Goal: Information Seeking & Learning: Learn about a topic

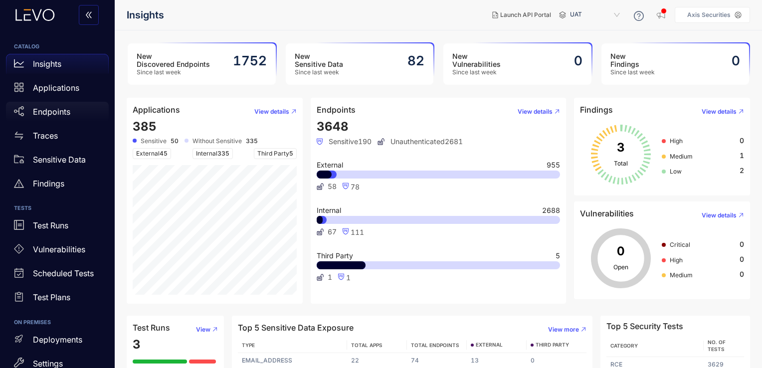
click at [78, 105] on div "Endpoints" at bounding box center [57, 112] width 103 height 20
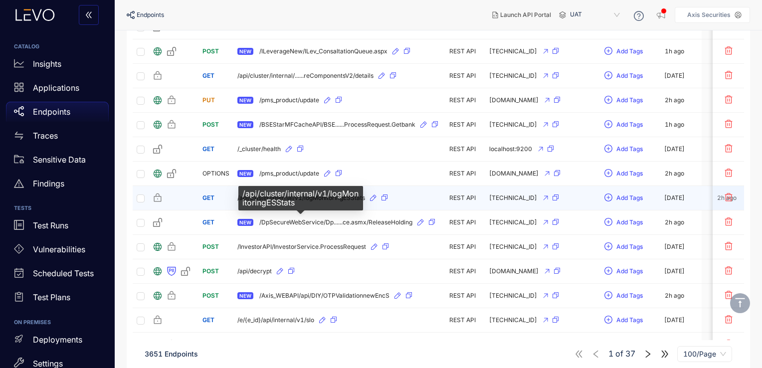
scroll to position [880, 0]
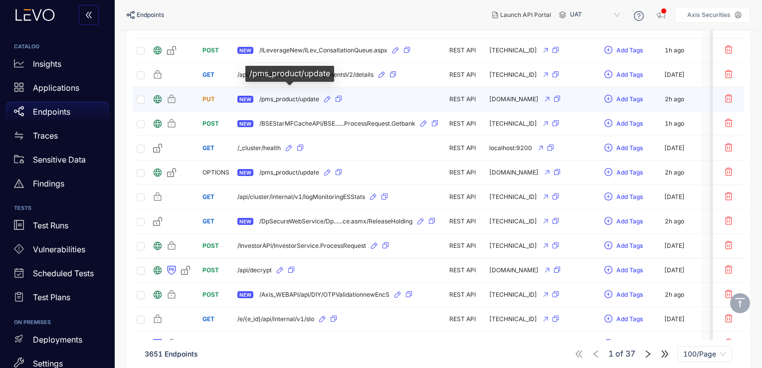
click at [304, 96] on span "/pms_product/update" at bounding box center [289, 99] width 60 height 7
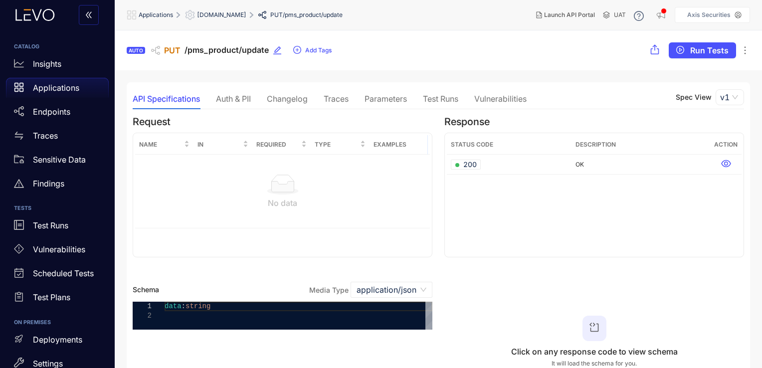
click at [293, 100] on div "Changelog" at bounding box center [287, 98] width 41 height 9
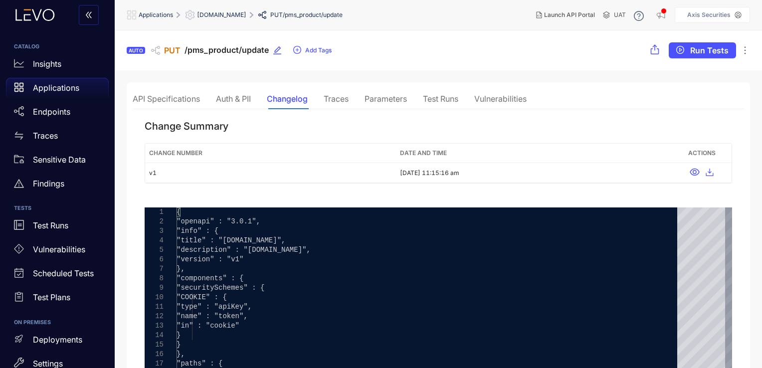
click at [348, 100] on div "Traces" at bounding box center [336, 98] width 25 height 9
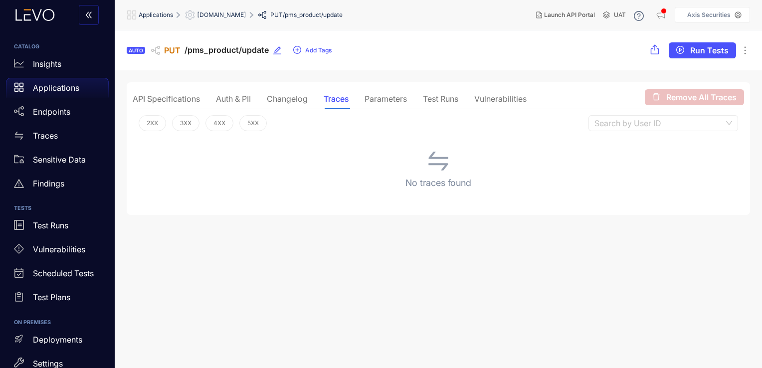
click at [389, 96] on div "Parameters" at bounding box center [385, 98] width 42 height 9
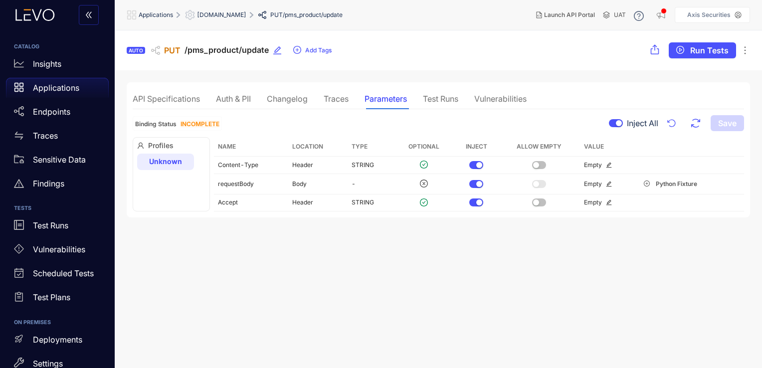
click at [427, 95] on div "Test Runs" at bounding box center [440, 98] width 35 height 9
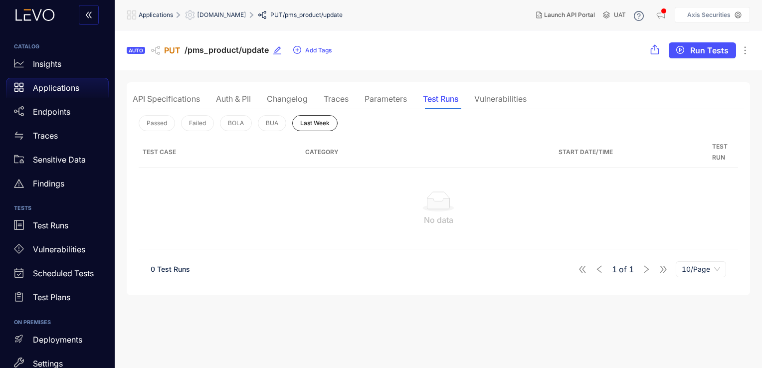
click at [332, 98] on div "Traces" at bounding box center [336, 98] width 25 height 9
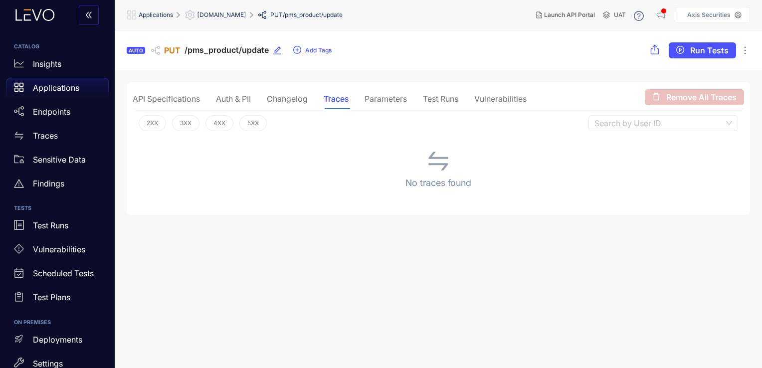
click at [290, 98] on div "Changelog" at bounding box center [287, 98] width 41 height 9
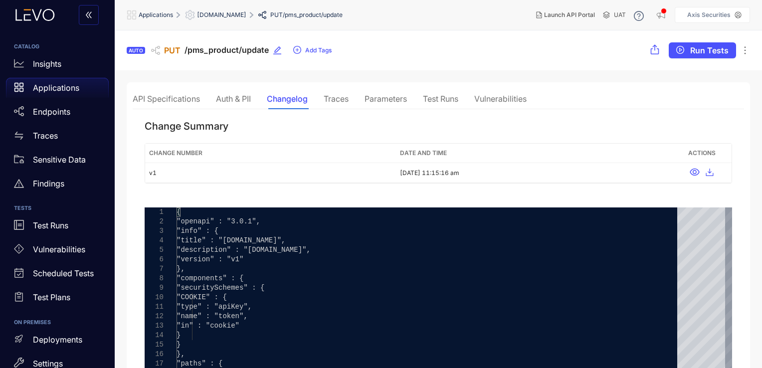
click at [241, 100] on div "Auth & PII" at bounding box center [233, 98] width 35 height 9
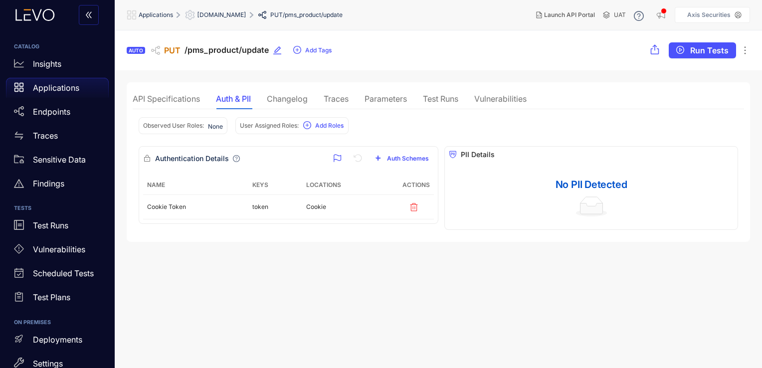
click at [355, 96] on div "API Specifications Auth & PII Changelog Traces Parameters Test Runs Vulnerabili…" at bounding box center [330, 98] width 394 height 21
click at [435, 97] on div "Test Runs" at bounding box center [440, 98] width 35 height 9
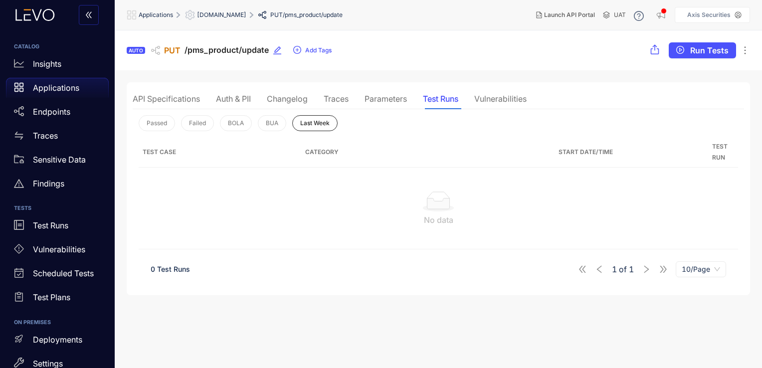
click at [401, 99] on div "Parameters" at bounding box center [385, 98] width 42 height 9
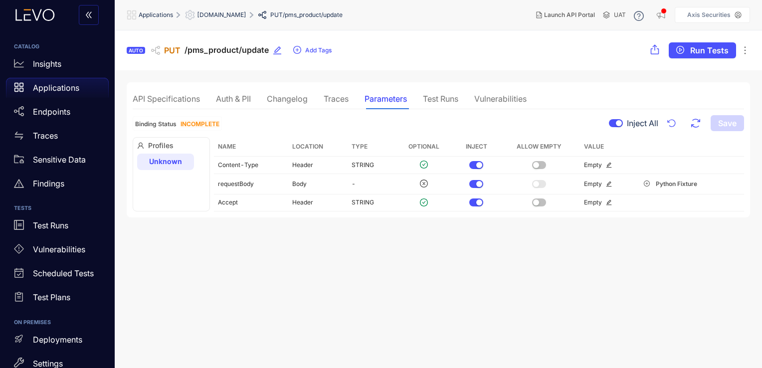
click at [170, 100] on div "API Specifications" at bounding box center [166, 98] width 67 height 9
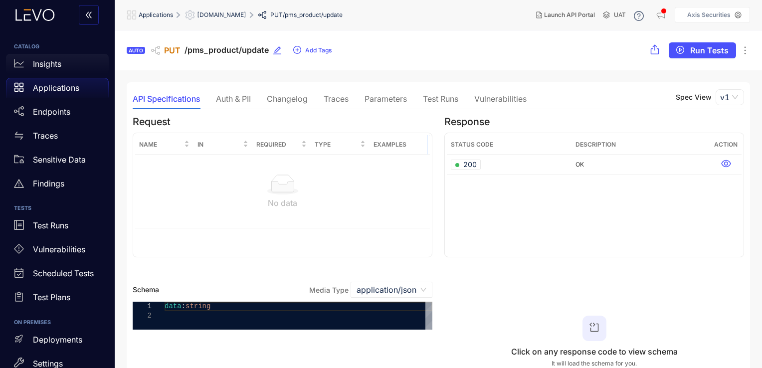
click at [56, 63] on p "Insights" at bounding box center [47, 63] width 28 height 9
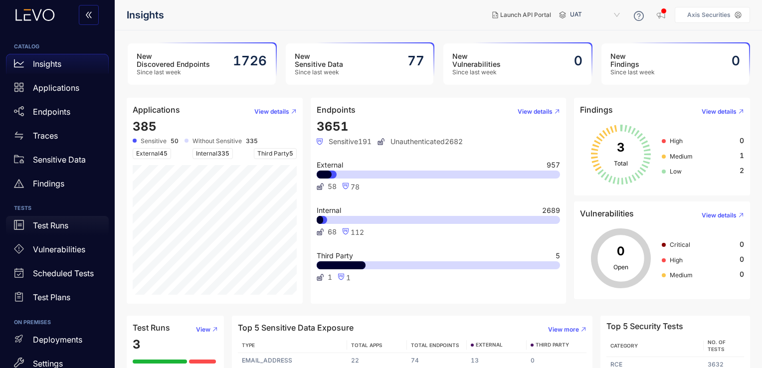
click at [75, 227] on div "Test Runs" at bounding box center [57, 226] width 103 height 20
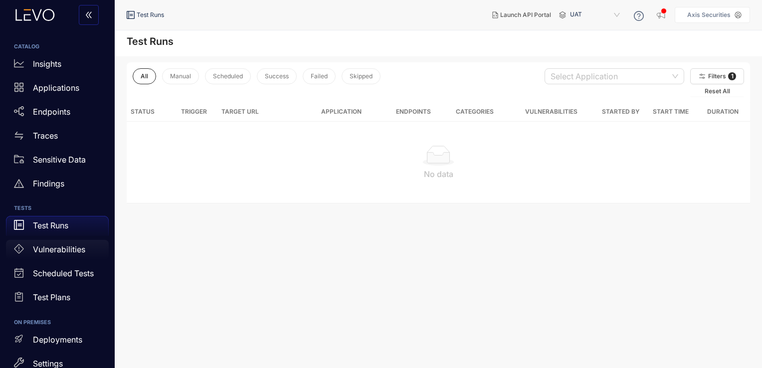
click at [72, 252] on p "Vulnerabilities" at bounding box center [59, 249] width 52 height 9
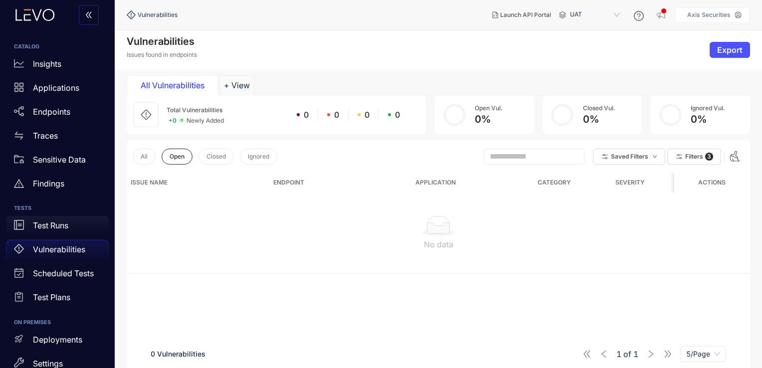
click at [76, 226] on div "Test Runs" at bounding box center [57, 226] width 103 height 20
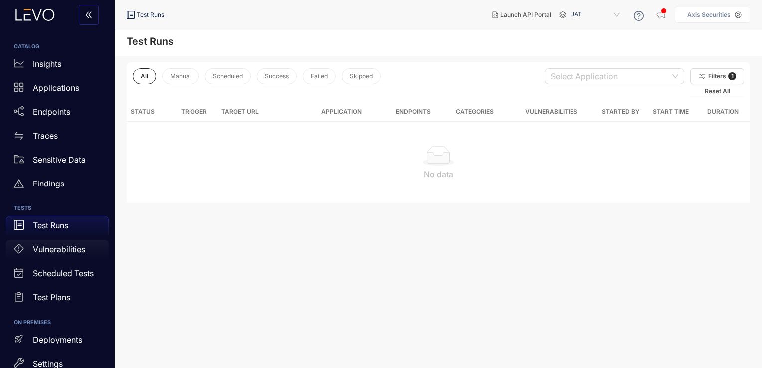
click at [70, 245] on p "Vulnerabilities" at bounding box center [59, 249] width 52 height 9
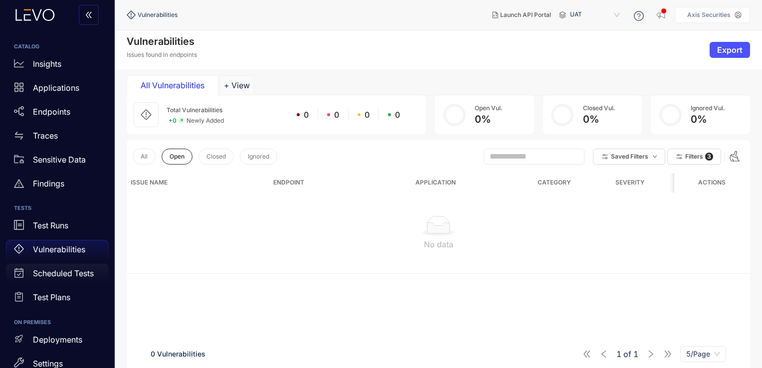
click at [66, 270] on p "Scheduled Tests" at bounding box center [63, 273] width 61 height 9
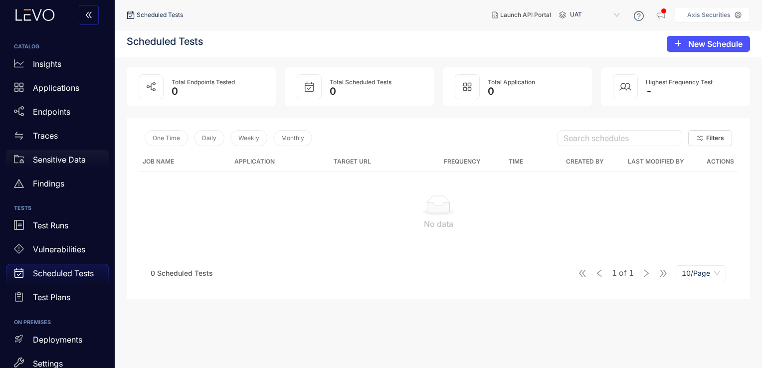
click at [76, 161] on p "Sensitive Data" at bounding box center [59, 159] width 53 height 9
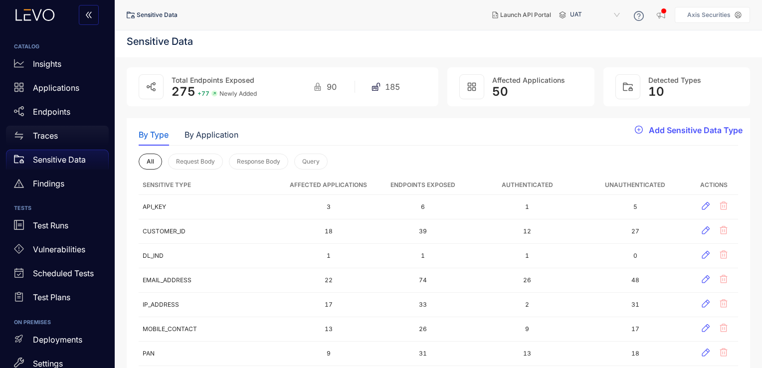
click at [77, 133] on div "Traces" at bounding box center [57, 136] width 103 height 20
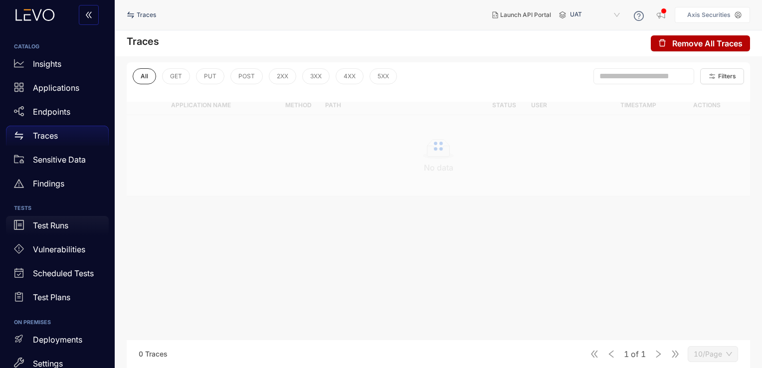
scroll to position [105, 0]
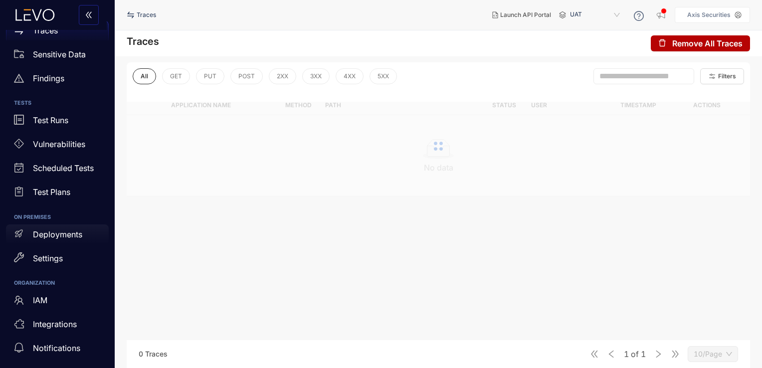
click at [69, 239] on div "Deployments" at bounding box center [57, 234] width 103 height 20
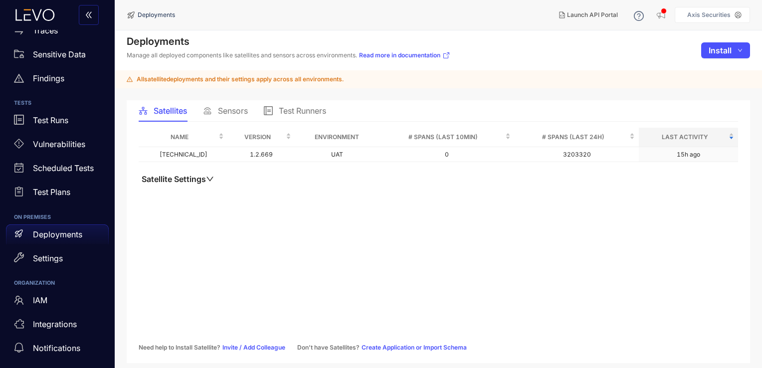
click at [223, 109] on span "Sensors" at bounding box center [233, 110] width 30 height 9
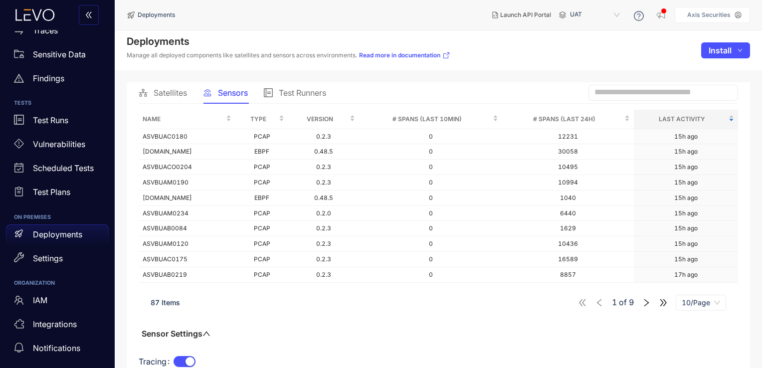
click at [166, 95] on span "Satellites" at bounding box center [170, 92] width 33 height 9
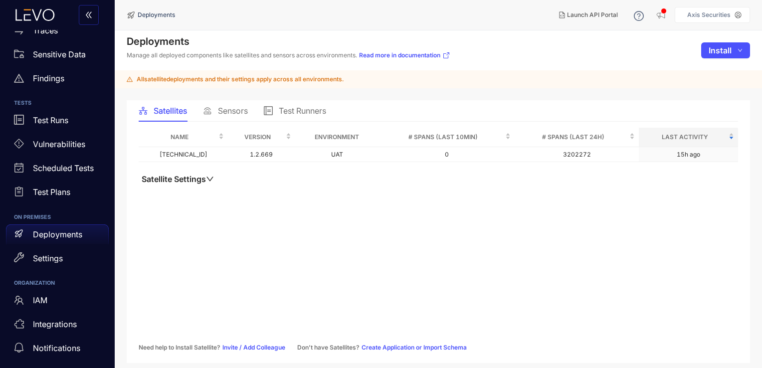
click at [223, 109] on span "Sensors" at bounding box center [233, 110] width 30 height 9
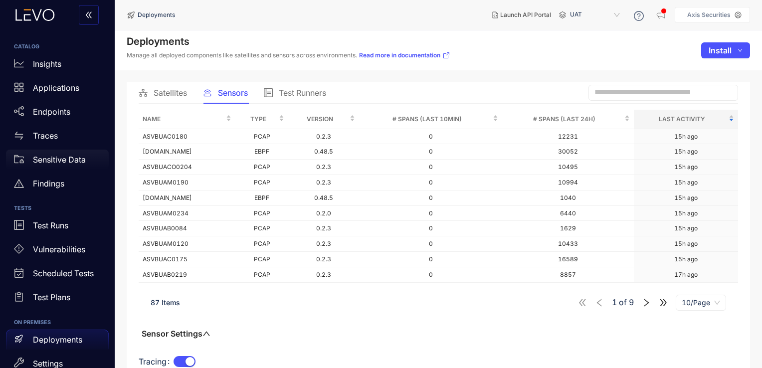
click at [52, 167] on div "Sensitive Data" at bounding box center [57, 160] width 103 height 20
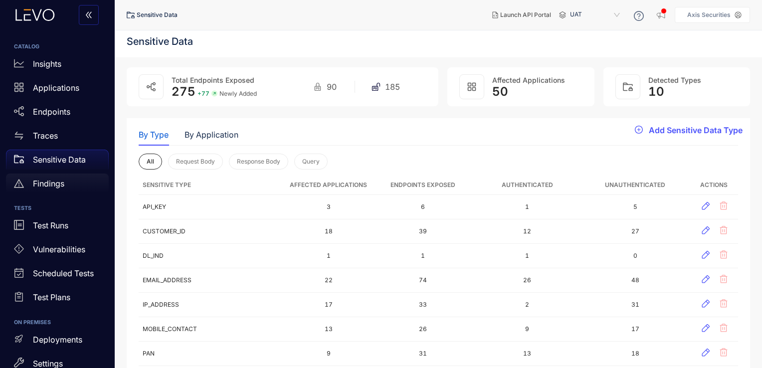
click at [52, 186] on p "Findings" at bounding box center [48, 183] width 31 height 9
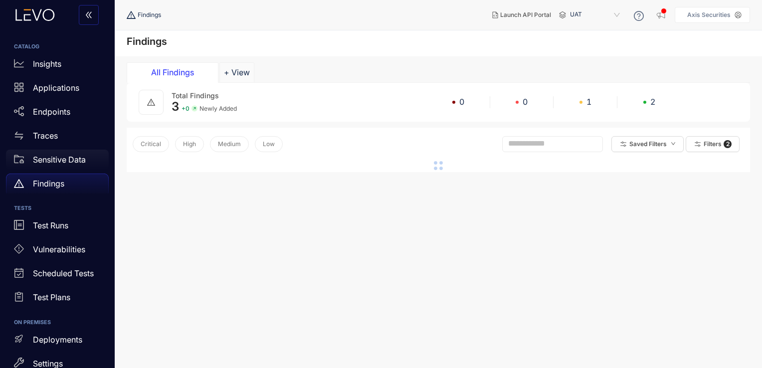
click at [66, 162] on p "Sensitive Data" at bounding box center [59, 159] width 53 height 9
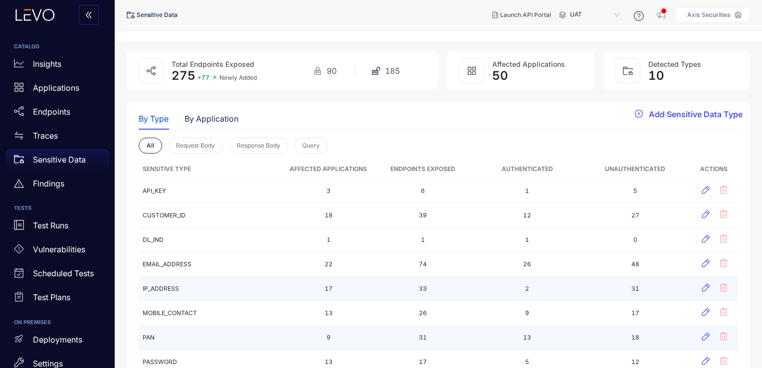
scroll to position [12, 0]
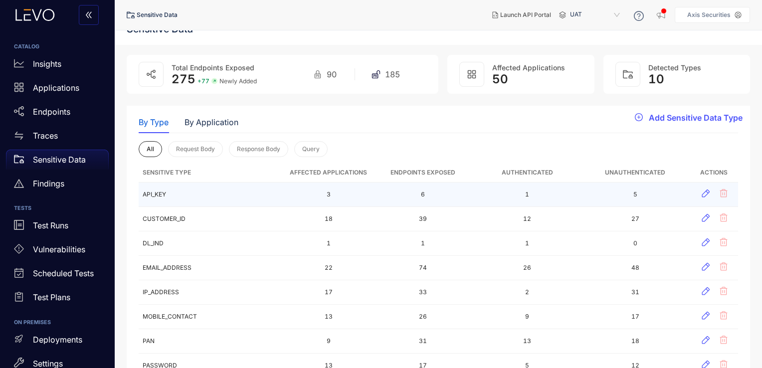
click at [630, 193] on td "5" at bounding box center [634, 194] width 109 height 24
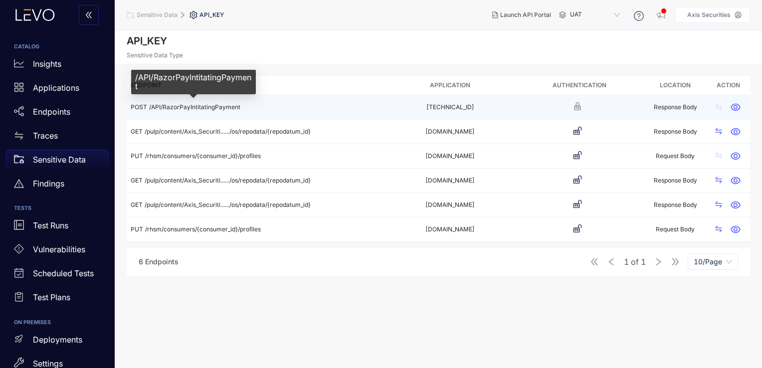
click at [235, 107] on span "/API/RazorPayIntitatingPayment" at bounding box center [194, 106] width 91 height 7
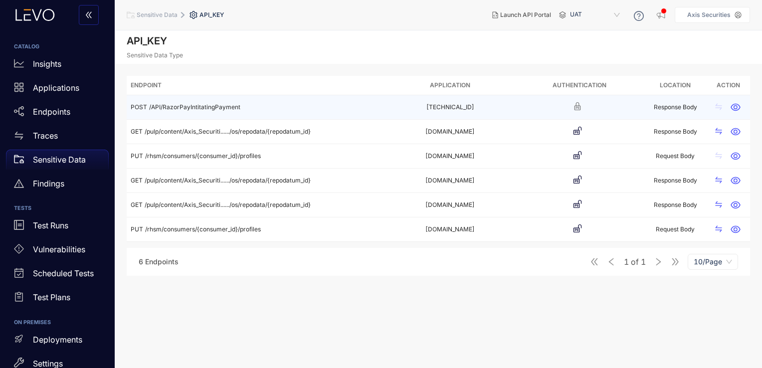
click at [662, 105] on td "Response Body" at bounding box center [675, 107] width 62 height 24
click at [736, 106] on icon "button" at bounding box center [734, 107] width 9 height 7
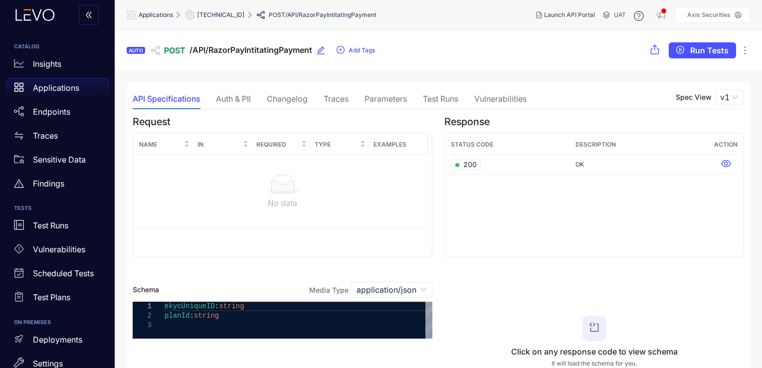
click at [341, 98] on div "Traces" at bounding box center [336, 98] width 25 height 9
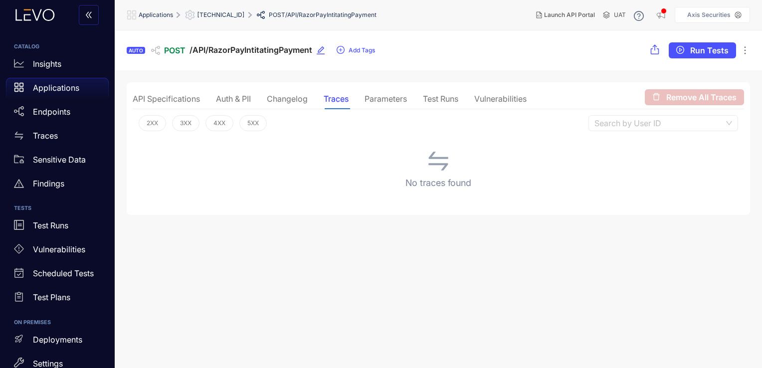
click at [245, 101] on div "Auth & PII" at bounding box center [233, 98] width 35 height 9
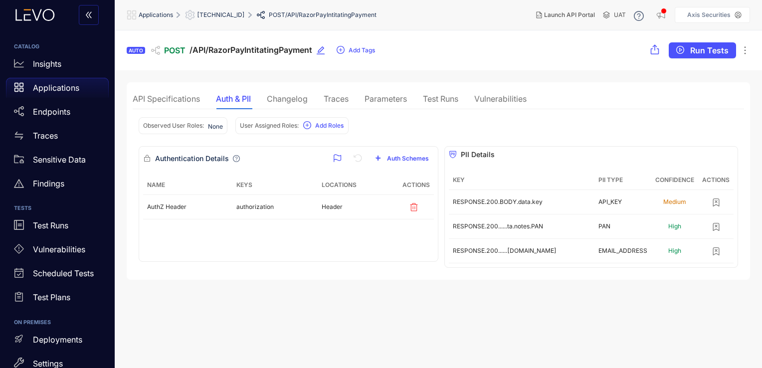
click at [406, 99] on div "Parameters" at bounding box center [385, 98] width 42 height 9
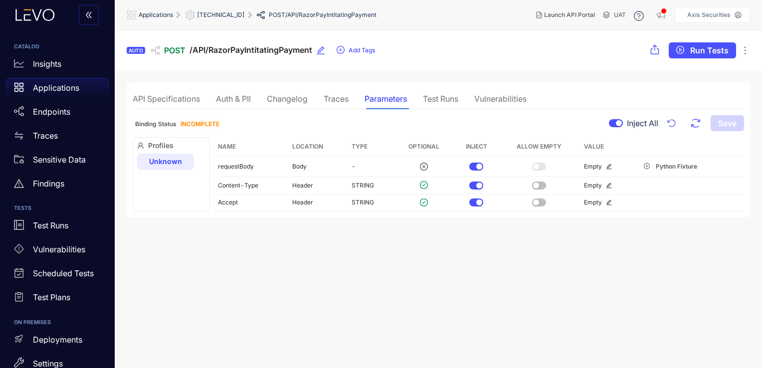
click at [158, 94] on div "API Specifications" at bounding box center [166, 98] width 67 height 9
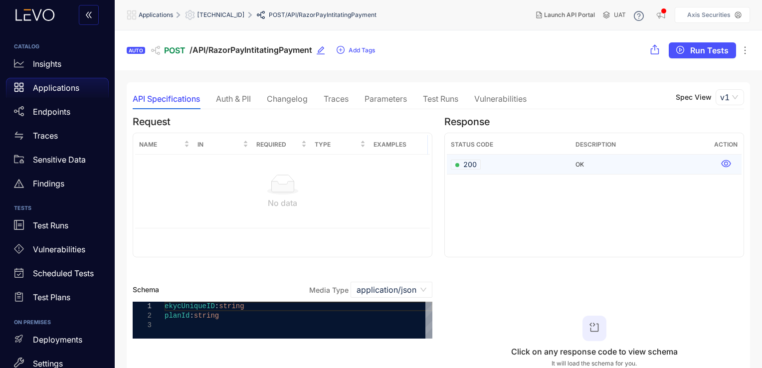
click at [727, 161] on icon at bounding box center [726, 164] width 10 height 10
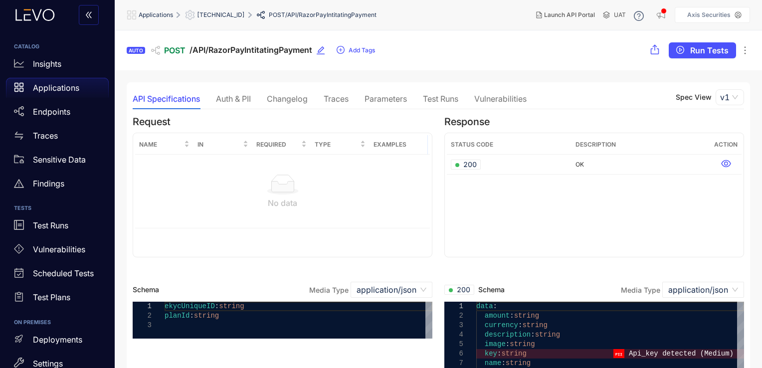
click at [242, 98] on div "Auth & PII" at bounding box center [233, 98] width 35 height 9
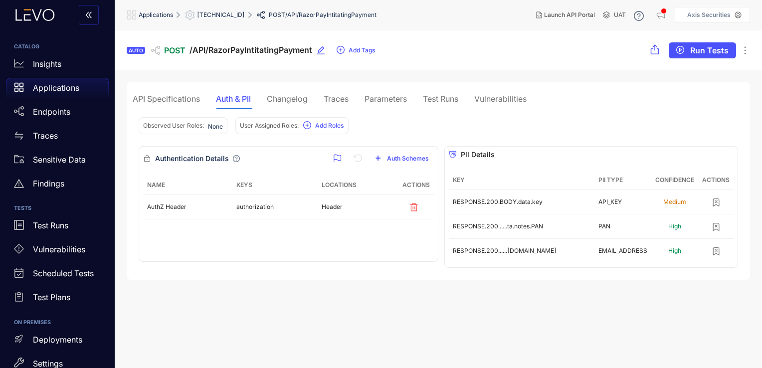
click at [286, 96] on div "Changelog" at bounding box center [287, 98] width 41 height 9
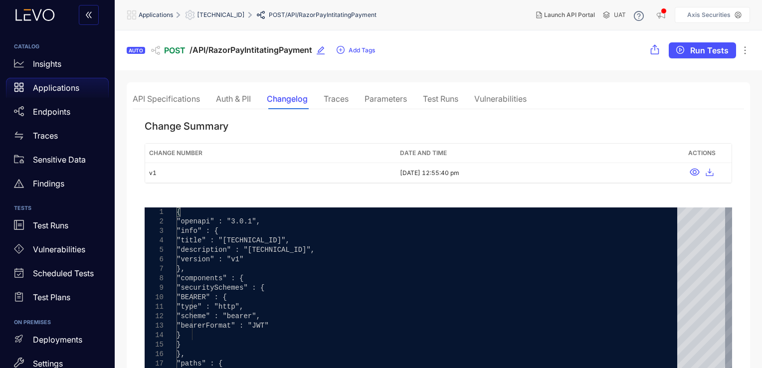
click at [339, 98] on div "Traces" at bounding box center [336, 98] width 25 height 9
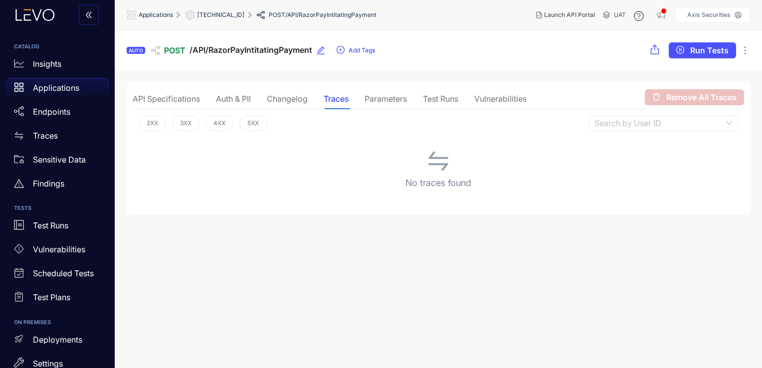
click at [379, 98] on div "Parameters" at bounding box center [385, 98] width 42 height 9
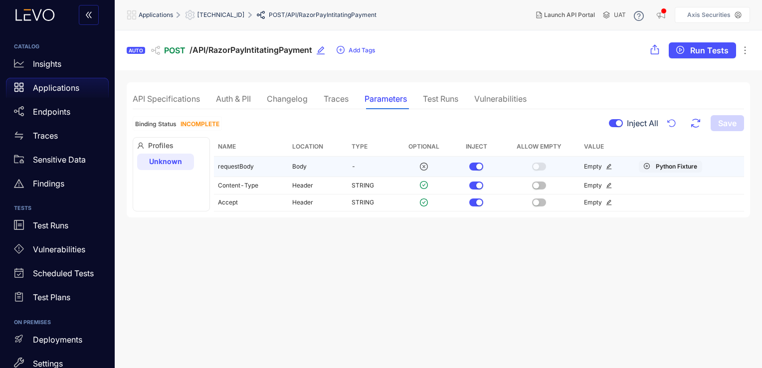
click at [647, 167] on icon "plus-circle" at bounding box center [647, 166] width 6 height 6
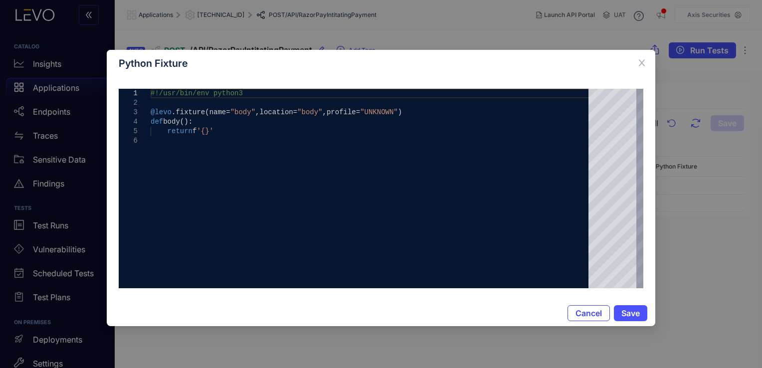
click at [572, 308] on button "Cancel" at bounding box center [588, 313] width 42 height 16
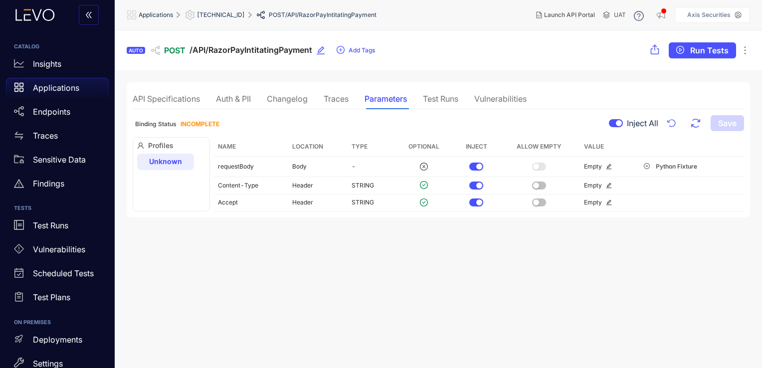
click at [160, 99] on div "API Specifications" at bounding box center [166, 98] width 67 height 9
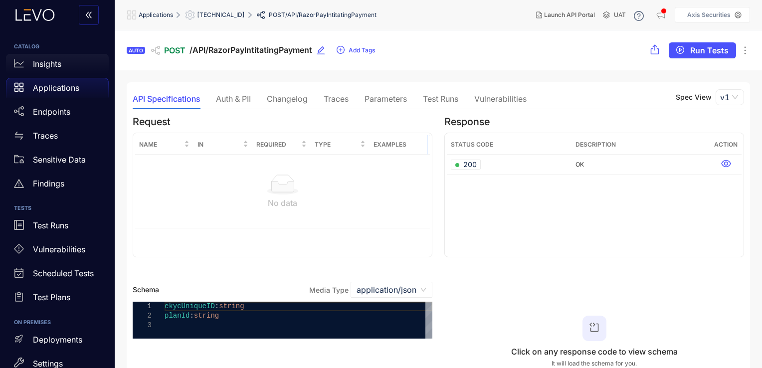
click at [56, 62] on p "Insights" at bounding box center [47, 63] width 28 height 9
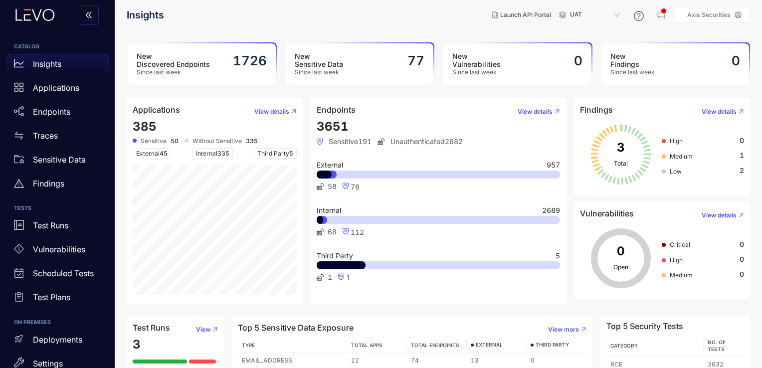
scroll to position [71, 0]
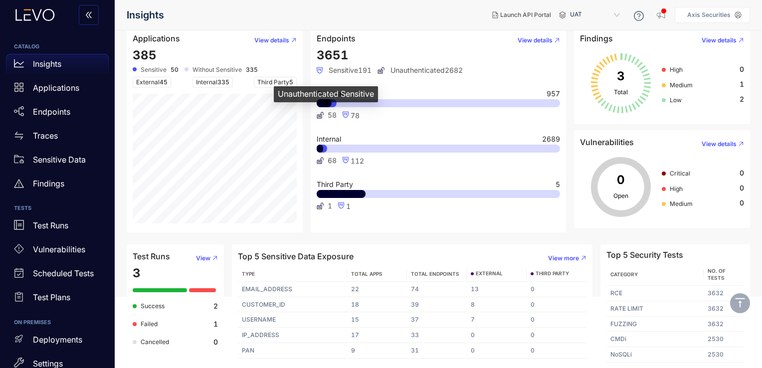
click at [324, 112] on span "58" at bounding box center [327, 115] width 20 height 8
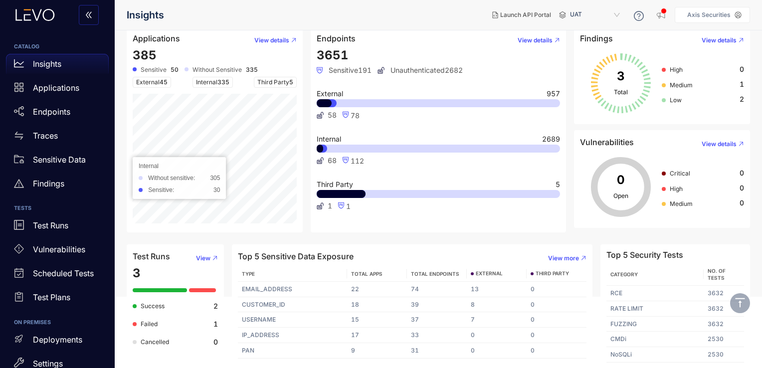
scroll to position [0, 0]
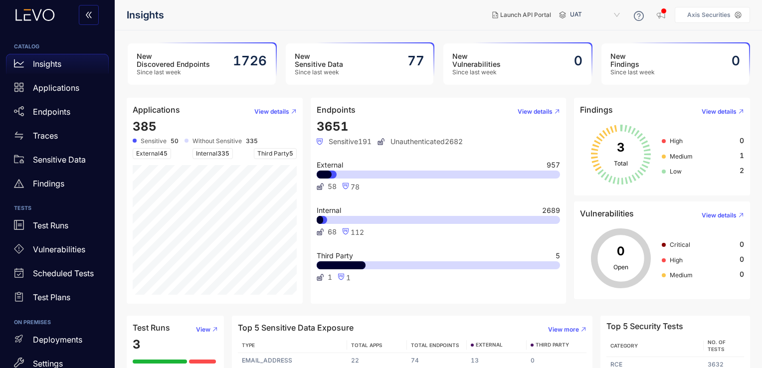
click at [217, 153] on span "Internal 335" at bounding box center [212, 153] width 40 height 11
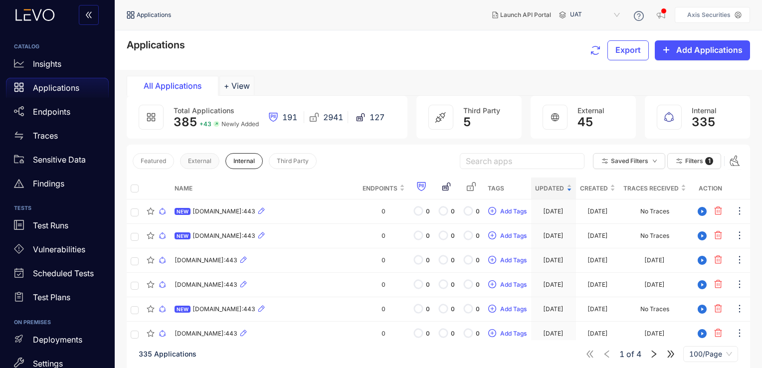
click at [202, 163] on span "External" at bounding box center [199, 161] width 23 height 7
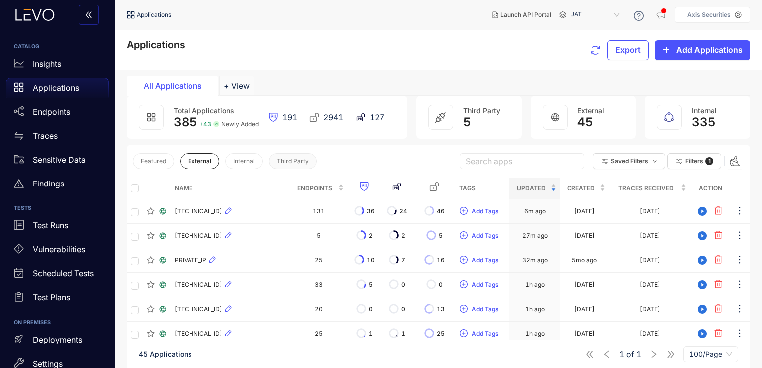
click at [281, 159] on span "Third Party" at bounding box center [293, 161] width 32 height 7
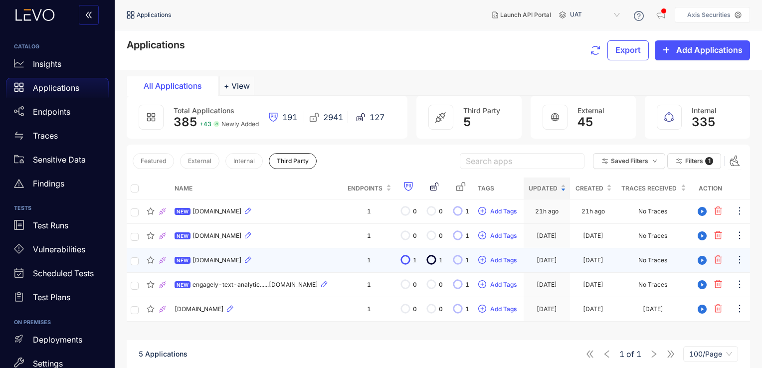
click at [249, 264] on div "NEW emailapi.netcorecloud.net" at bounding box center [256, 260] width 164 height 12
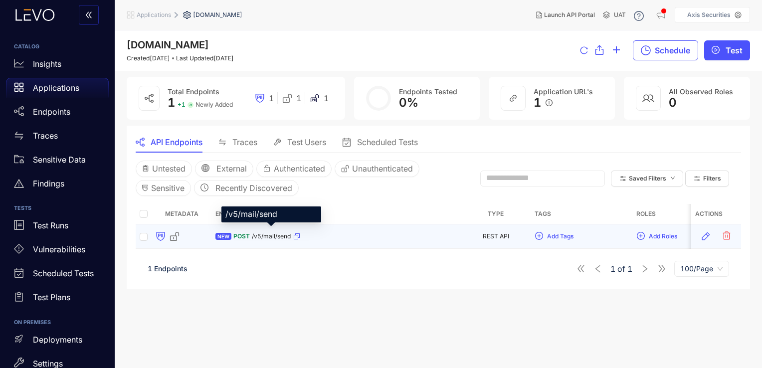
click at [283, 237] on span "/v5/mail/send" at bounding box center [271, 236] width 39 height 7
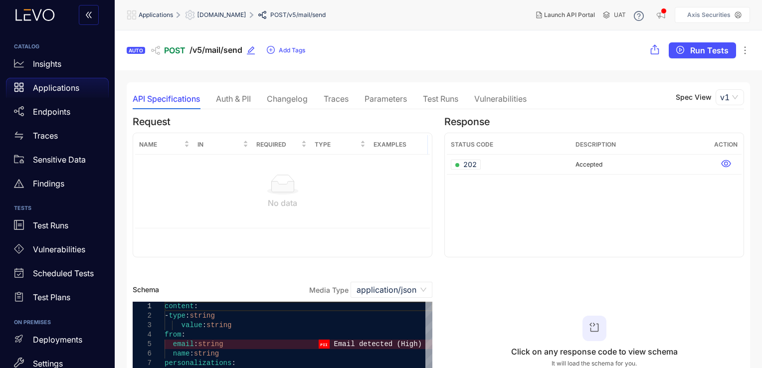
click at [294, 101] on div "Changelog" at bounding box center [287, 98] width 41 height 9
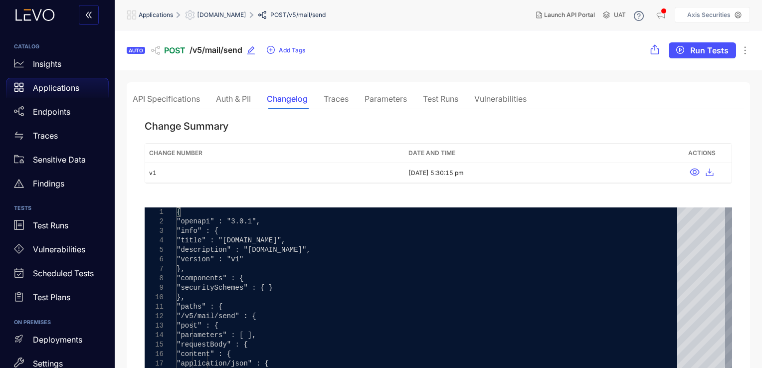
click at [381, 101] on div "Parameters" at bounding box center [385, 98] width 42 height 9
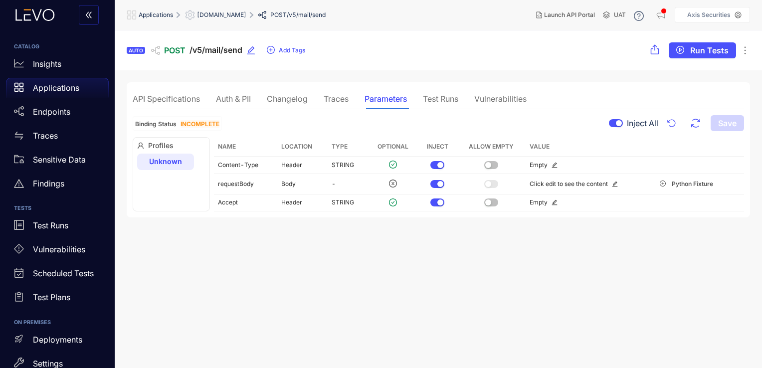
click at [433, 97] on div "Test Runs" at bounding box center [440, 98] width 35 height 9
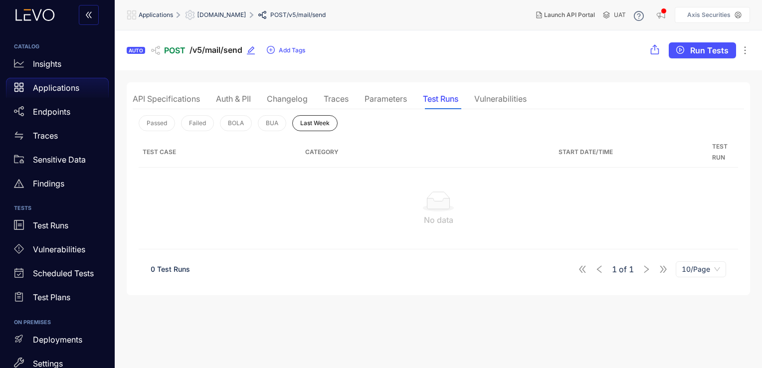
click at [341, 96] on div "Traces" at bounding box center [336, 98] width 25 height 9
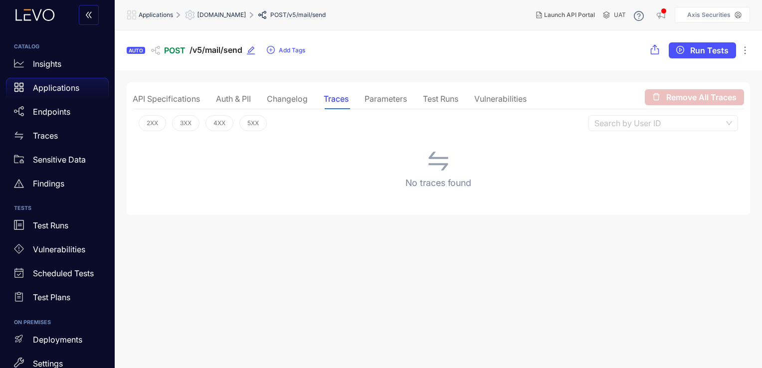
click at [238, 99] on div "Auth & PII" at bounding box center [233, 98] width 35 height 9
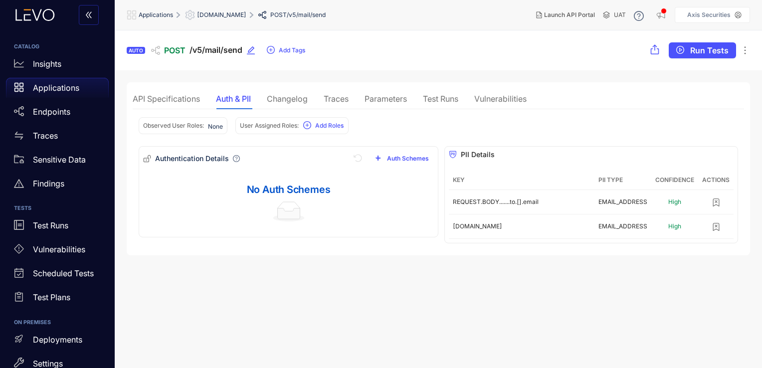
click at [182, 97] on div "API Specifications" at bounding box center [166, 98] width 67 height 9
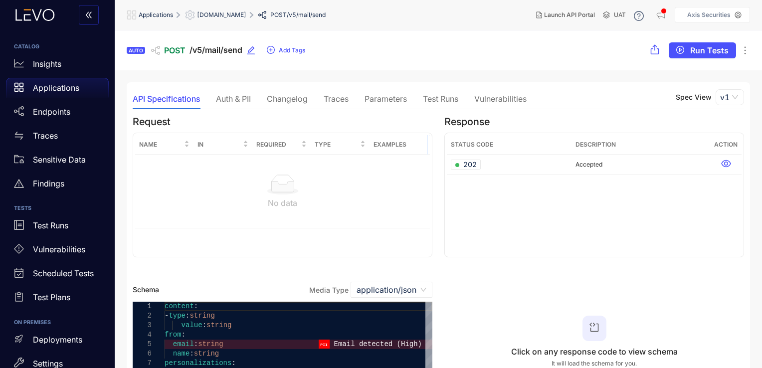
click at [231, 96] on div "Auth & PII" at bounding box center [233, 98] width 35 height 9
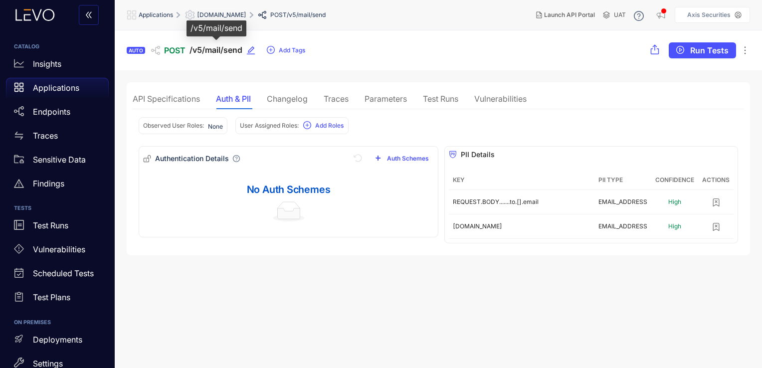
click at [193, 46] on span "/v5/mail/send" at bounding box center [215, 49] width 53 height 9
click at [208, 12] on span "emailapi.netcorecloud.net" at bounding box center [221, 14] width 49 height 7
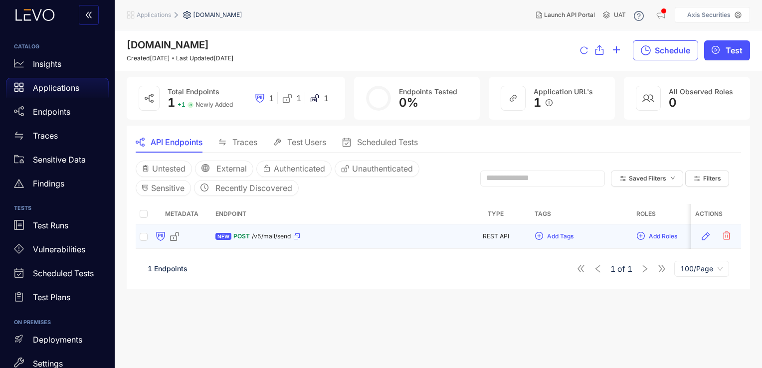
click at [316, 234] on div "NEW POST /v5/mail/send" at bounding box center [335, 236] width 241 height 16
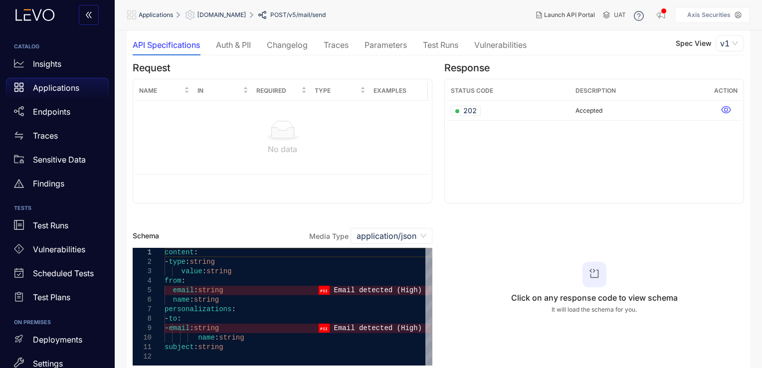
scroll to position [55, 0]
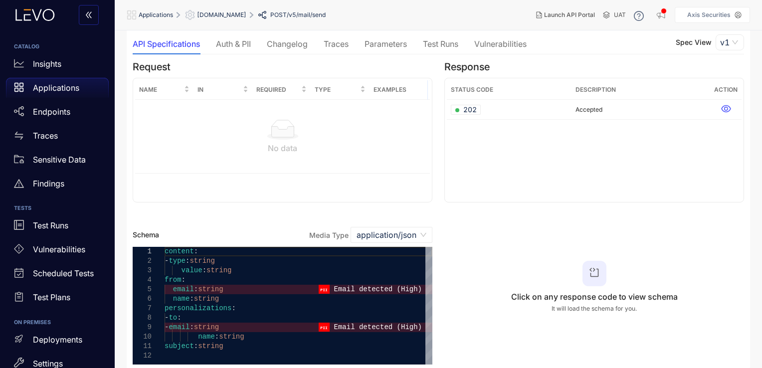
click at [603, 294] on h3 "Click on any response code to view schema" at bounding box center [594, 296] width 167 height 9
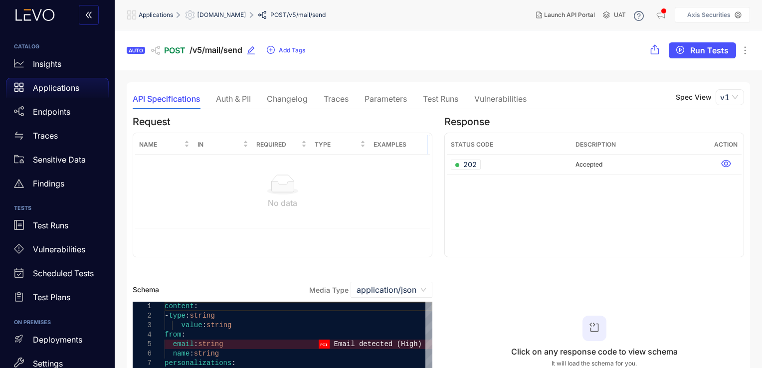
click at [341, 91] on div "Traces" at bounding box center [336, 98] width 25 height 21
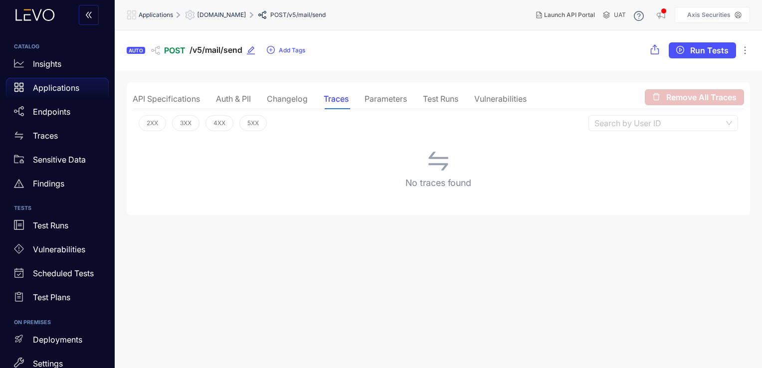
click at [371, 98] on div "Parameters" at bounding box center [385, 98] width 42 height 9
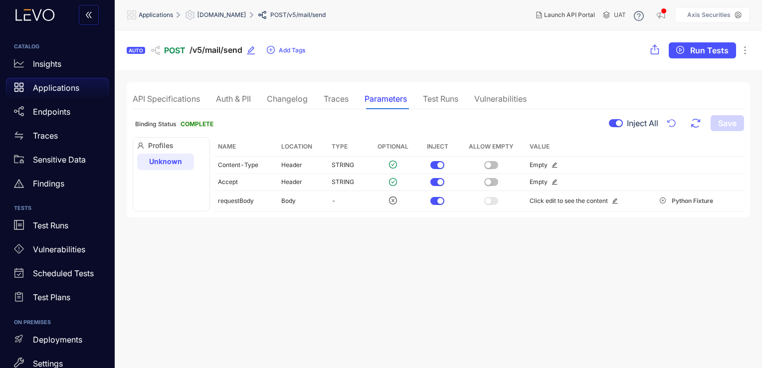
click at [440, 100] on div "Test Runs" at bounding box center [440, 98] width 35 height 9
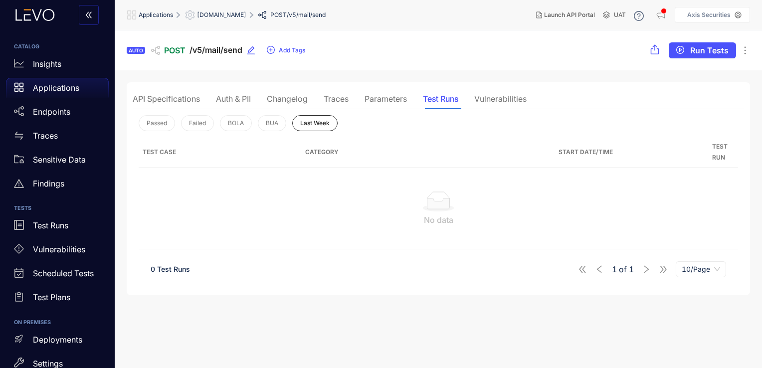
click at [495, 92] on div "Vulnerabilities" at bounding box center [500, 98] width 52 height 21
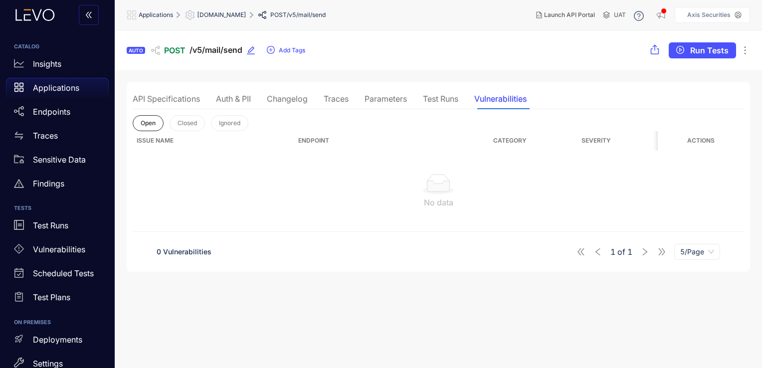
click at [339, 99] on div "Traces" at bounding box center [336, 98] width 25 height 9
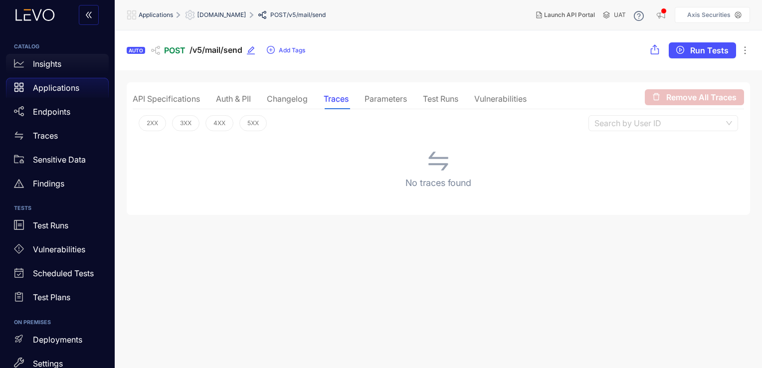
click at [58, 61] on p "Insights" at bounding box center [47, 63] width 28 height 9
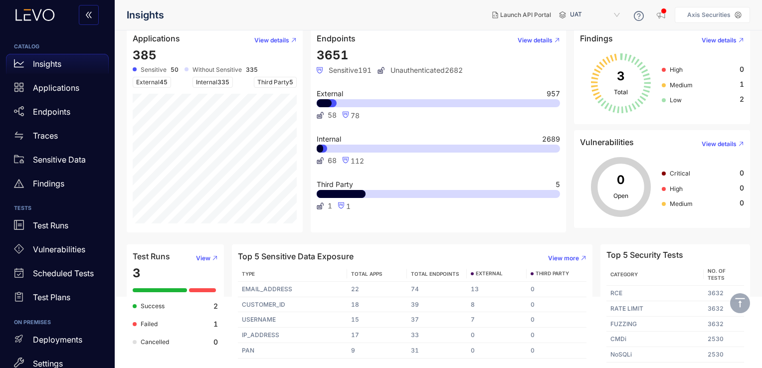
scroll to position [105, 0]
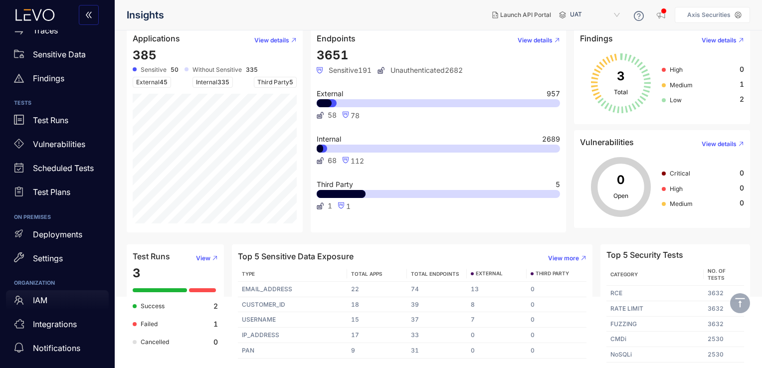
click at [55, 307] on div "IAM" at bounding box center [57, 300] width 103 height 20
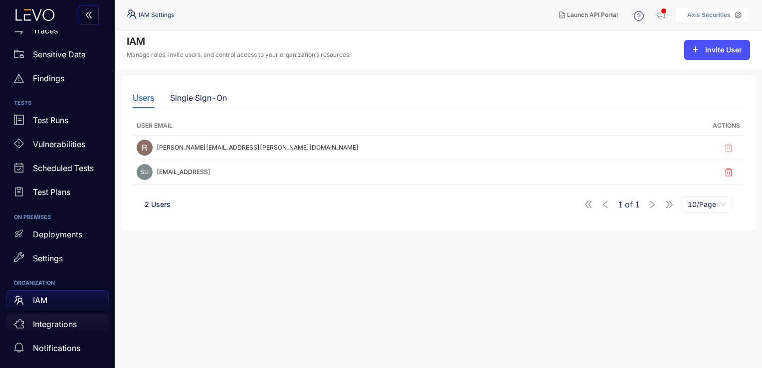
click at [63, 327] on p "Integrations" at bounding box center [55, 324] width 44 height 9
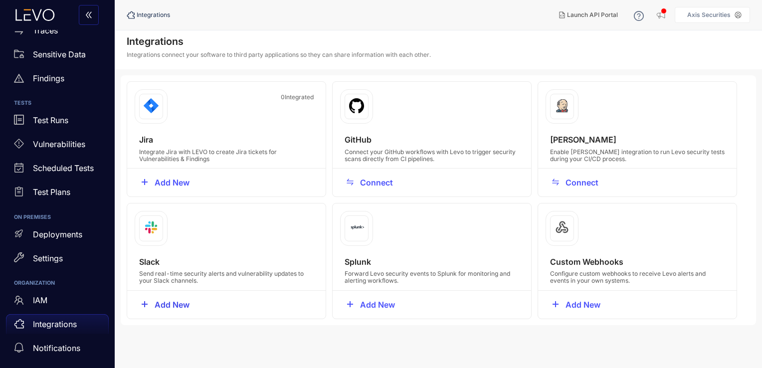
click at [169, 307] on span "Add New" at bounding box center [172, 304] width 35 height 9
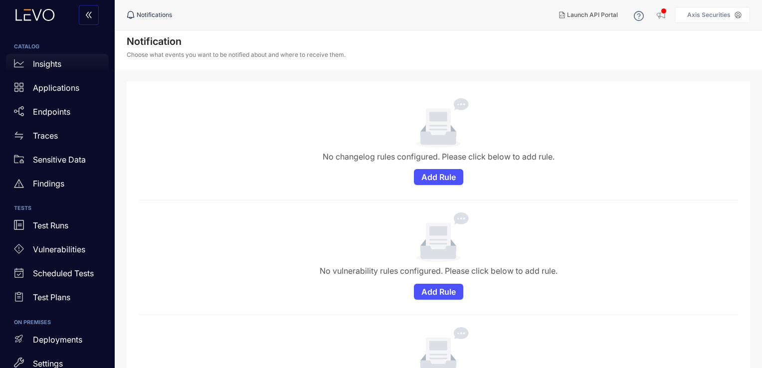
click at [89, 66] on div "Insights" at bounding box center [57, 64] width 103 height 20
